Goal: Task Accomplishment & Management: Use online tool/utility

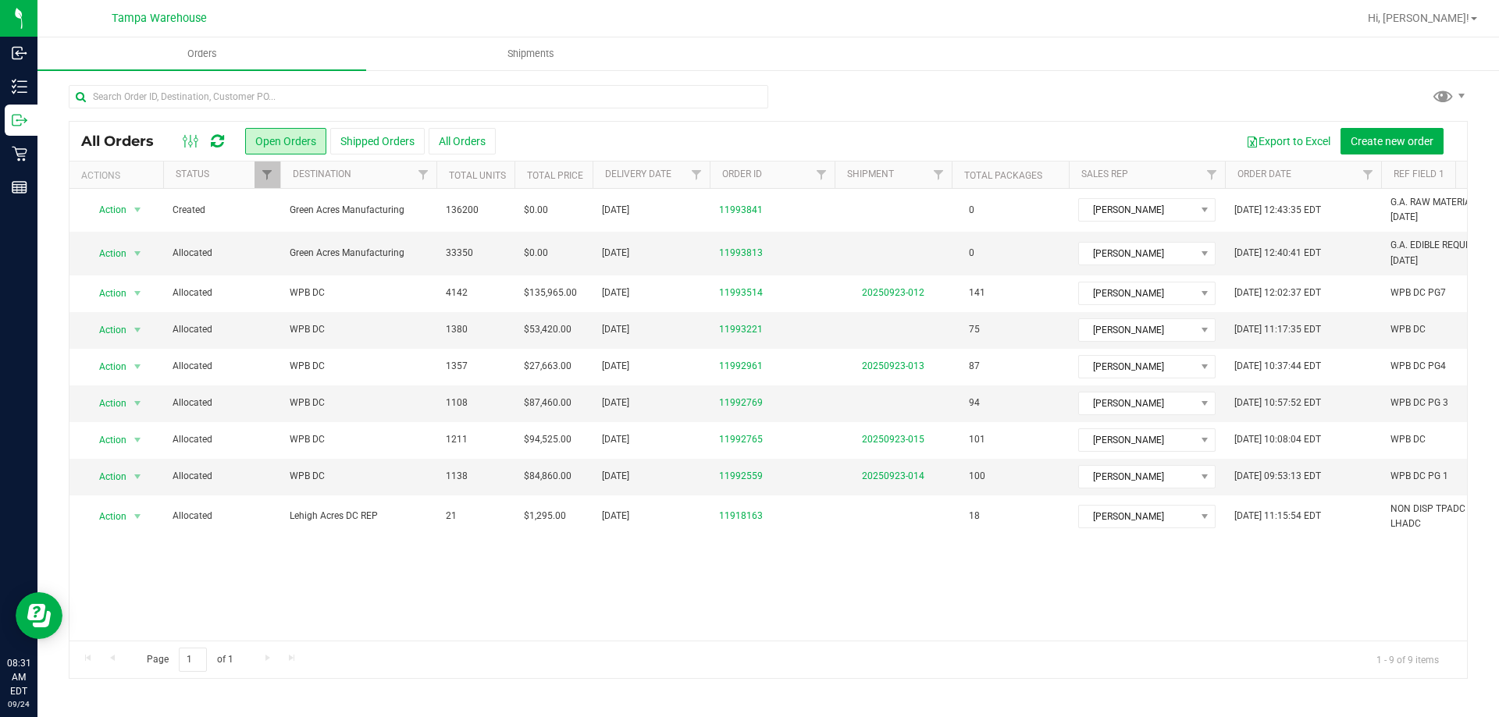
click at [219, 142] on icon at bounding box center [217, 141] width 13 height 16
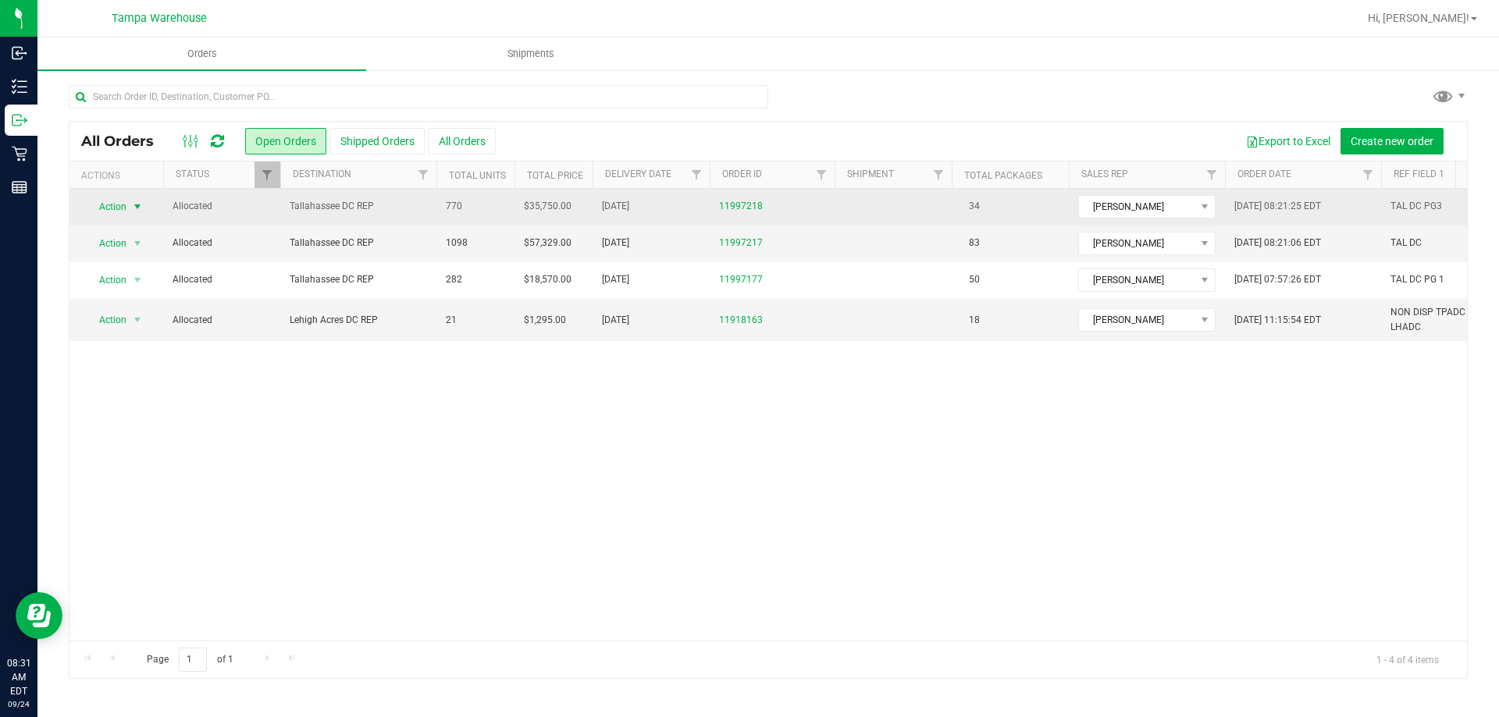
click at [128, 207] on span "select" at bounding box center [138, 207] width 20 height 22
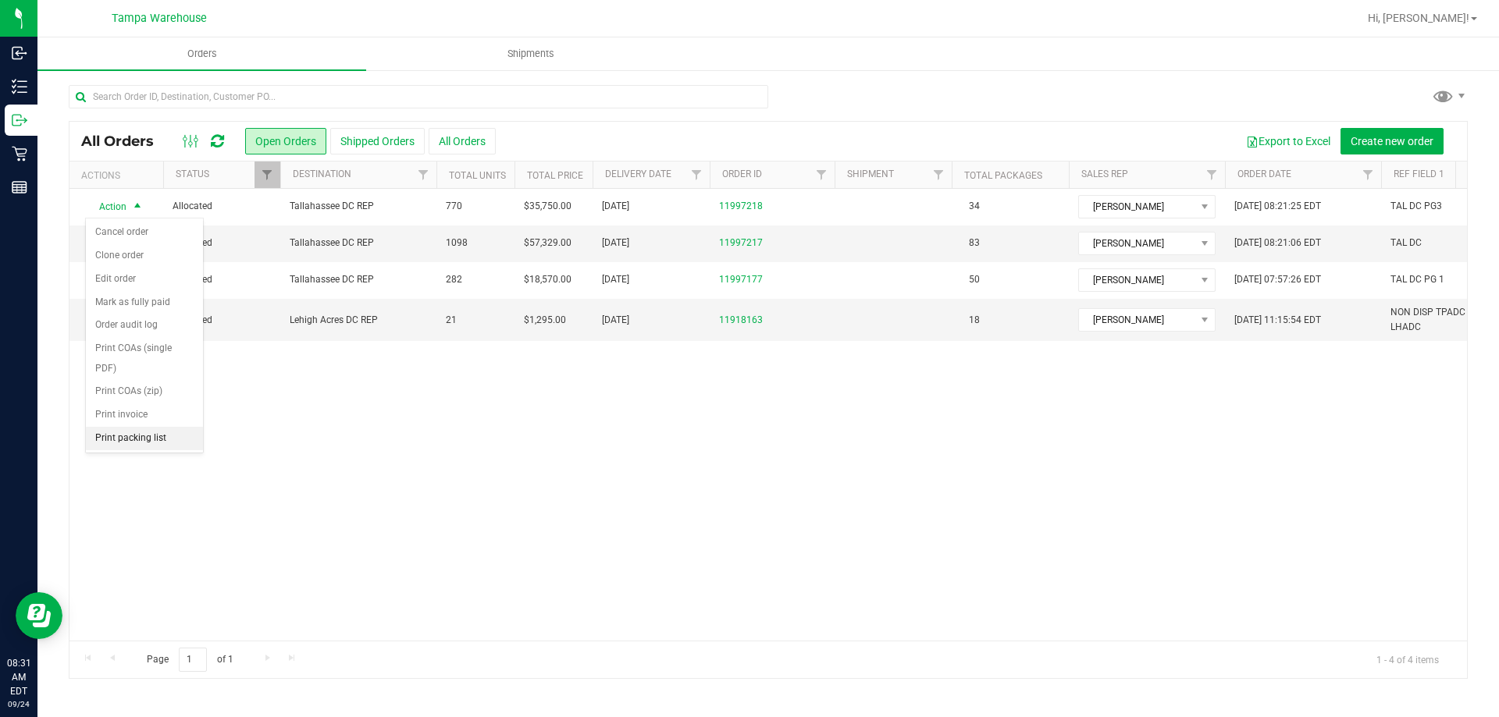
click at [149, 439] on li "Print packing list" at bounding box center [144, 438] width 117 height 23
click at [1218, 606] on div "Action Action Cancel order Clone order Edit order Mark as fully paid Order audi…" at bounding box center [767, 415] width 1397 height 452
click at [1218, 607] on div "Action Action Cancel order Clone order Edit order Mark as fully paid Order audi…" at bounding box center [767, 415] width 1397 height 452
click at [1217, 619] on div "Action Action Cancel order Clone order Edit order Mark as fully paid Order audi…" at bounding box center [767, 415] width 1397 height 452
click at [1217, 618] on div "Action Action Cancel order Clone order Edit order Mark as fully paid Order audi…" at bounding box center [767, 415] width 1397 height 452
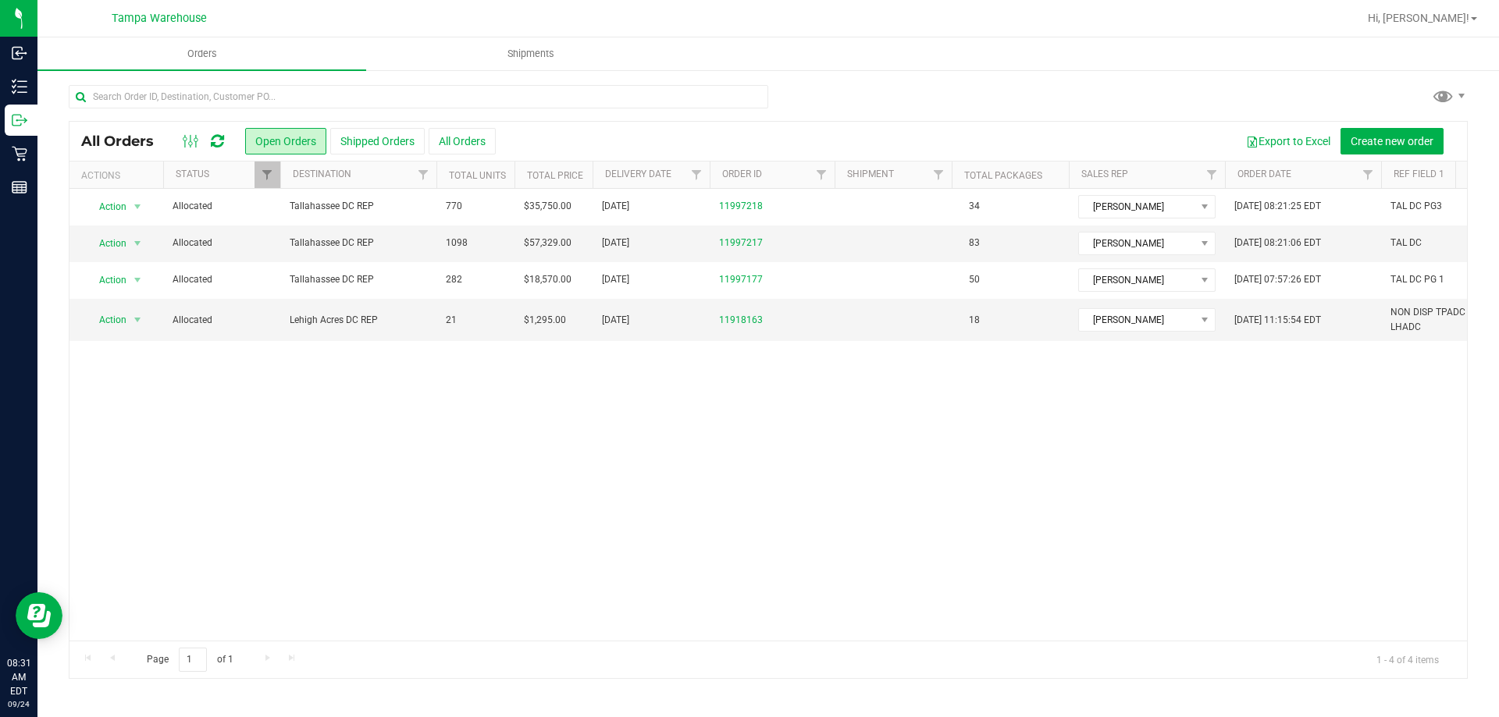
click at [1217, 614] on div "Action Action Cancel order Clone order Edit order Mark as fully paid Order audi…" at bounding box center [767, 415] width 1397 height 452
